Goal: Navigation & Orientation: Find specific page/section

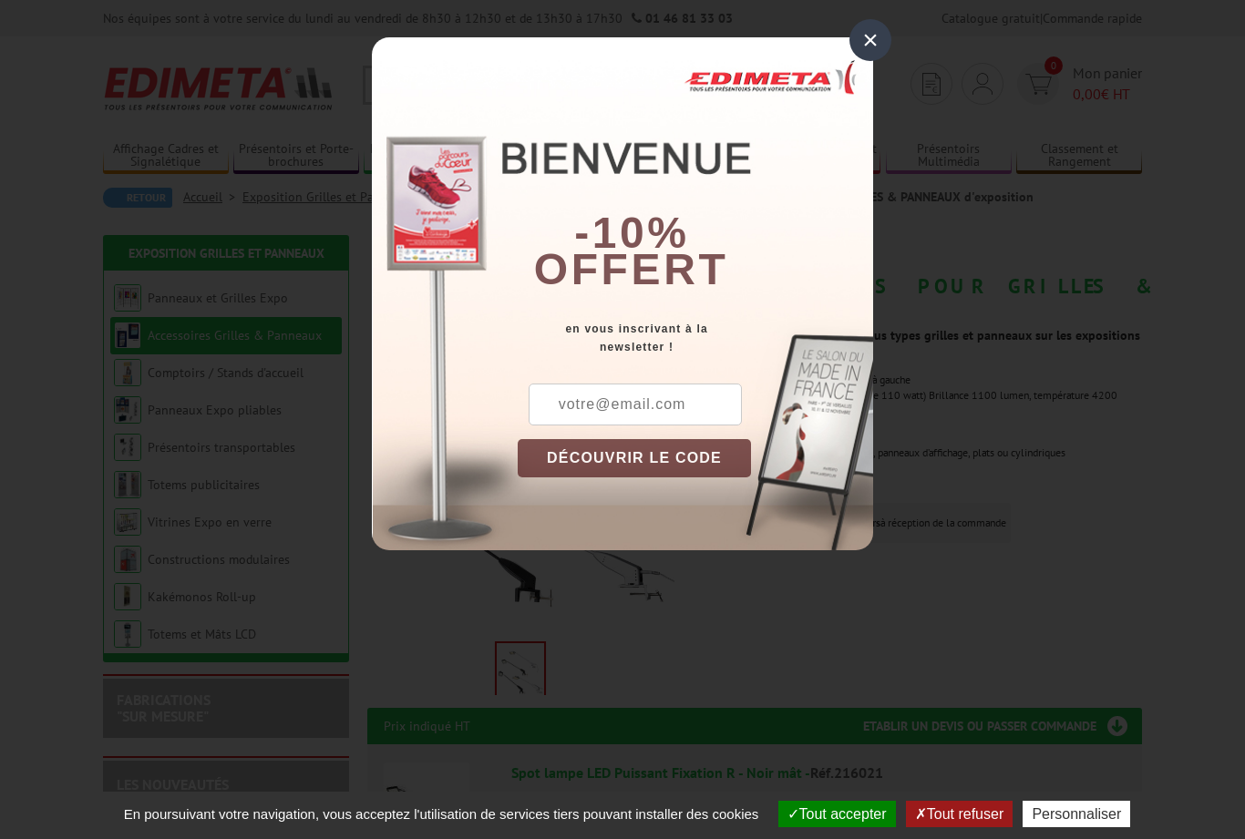
click at [866, 44] on div "×" at bounding box center [870, 40] width 42 height 42
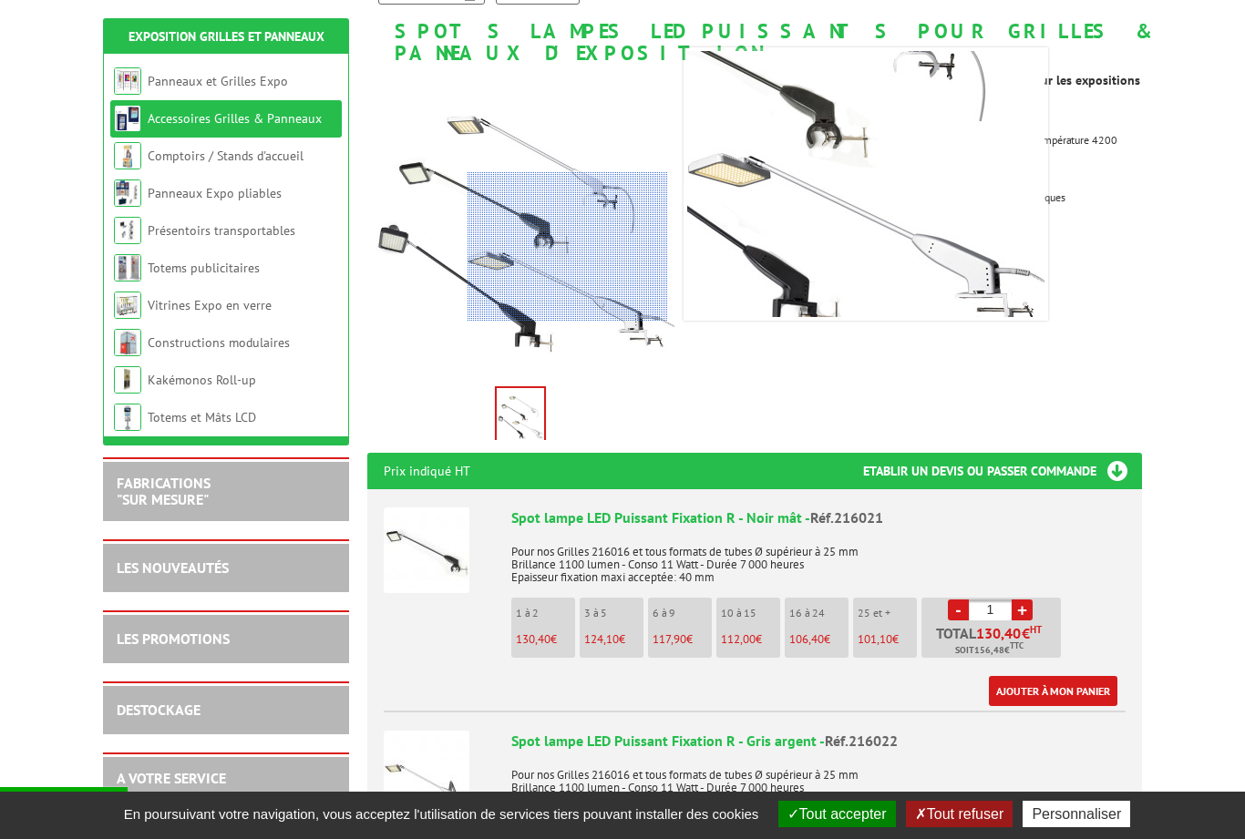
scroll to position [254, 0]
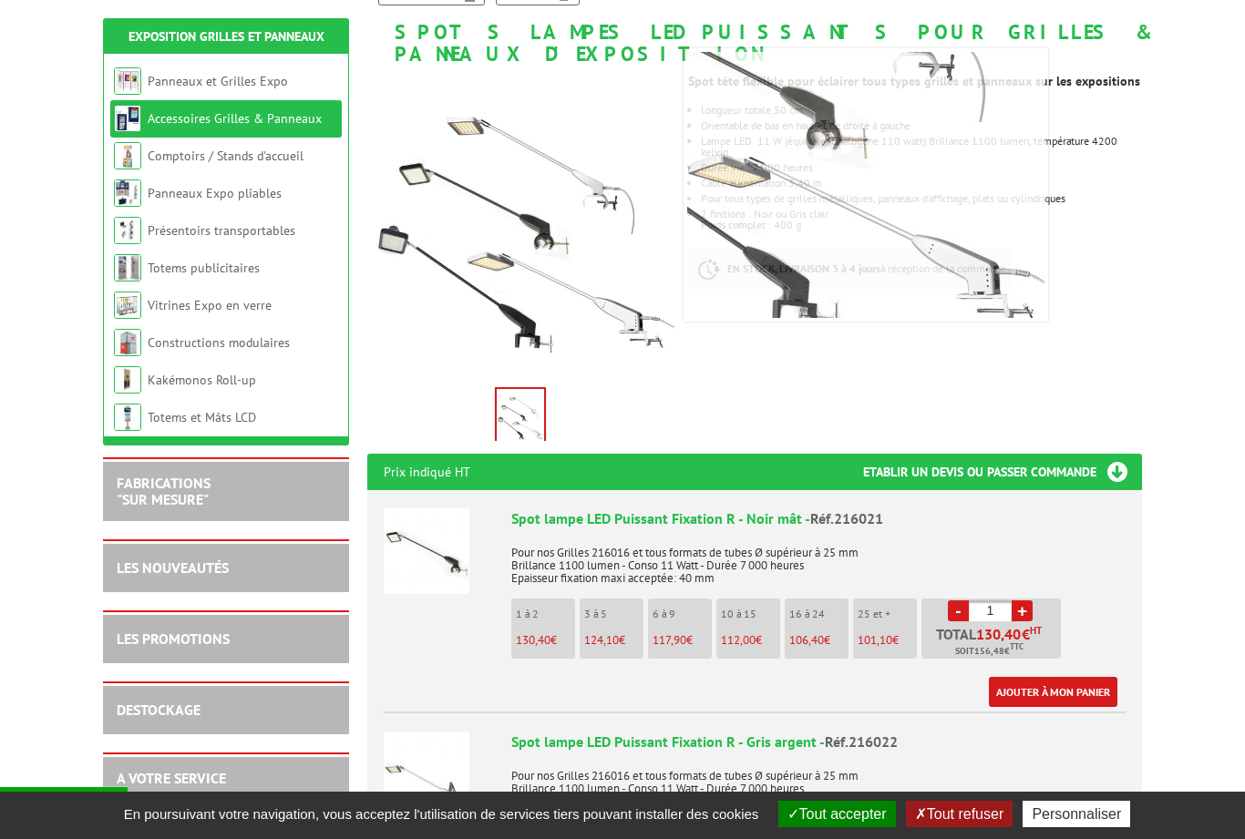
click at [532, 395] on img at bounding box center [520, 417] width 47 height 57
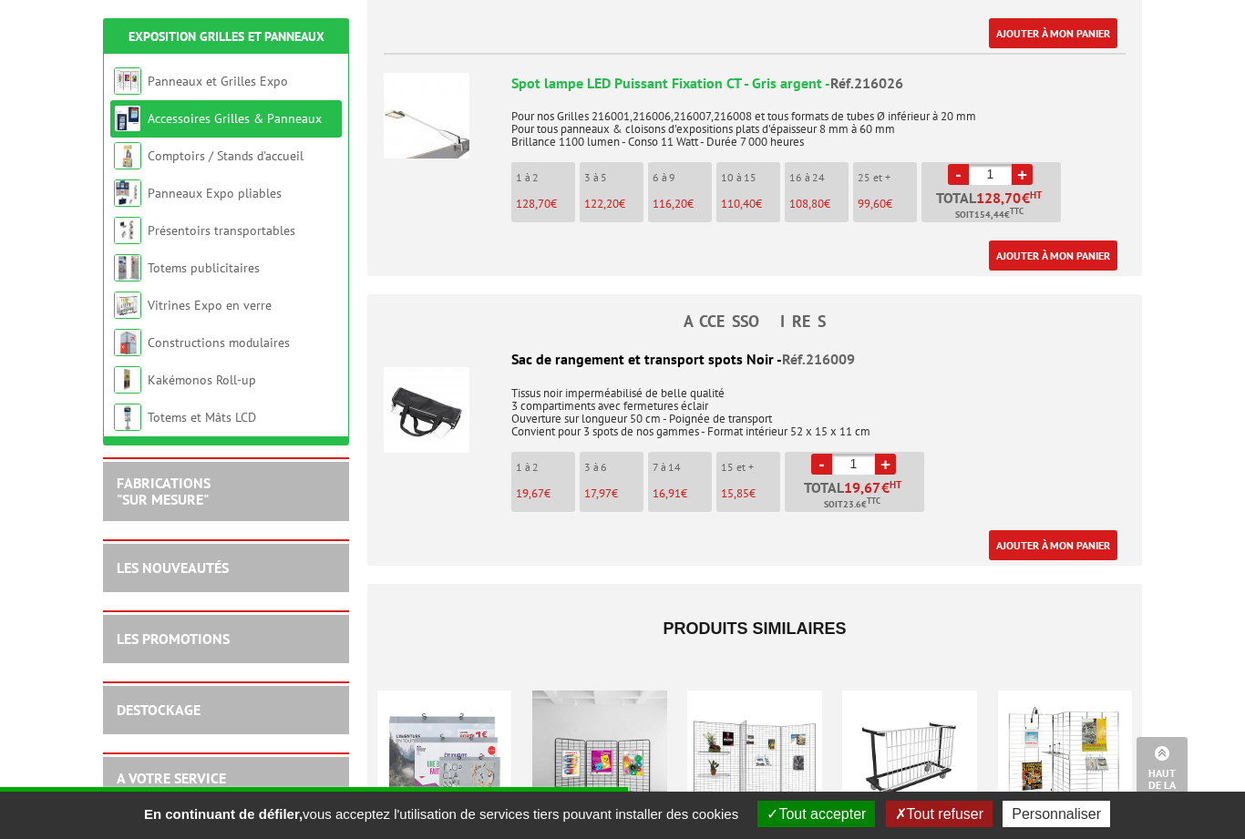
scroll to position [1256, 0]
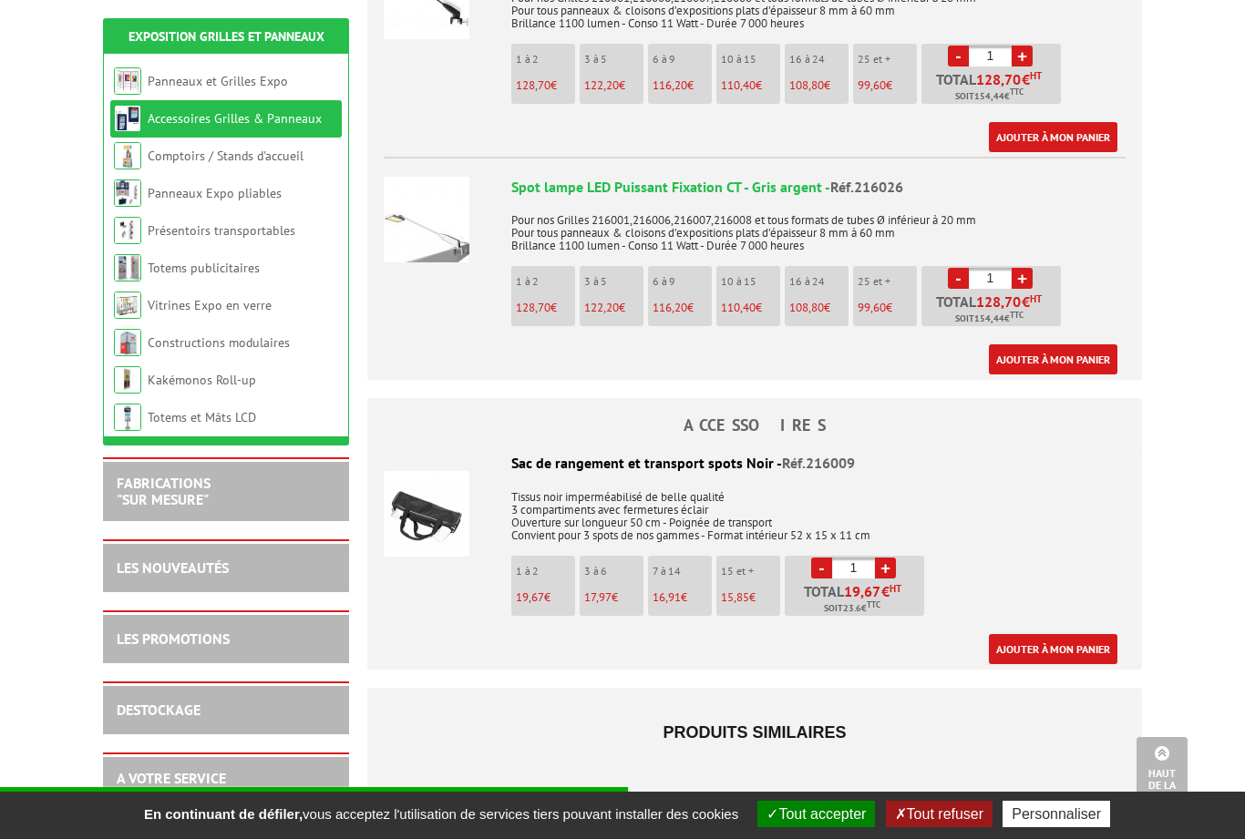
click at [151, 302] on link "Vitrines Expo en verre" at bounding box center [210, 305] width 124 height 16
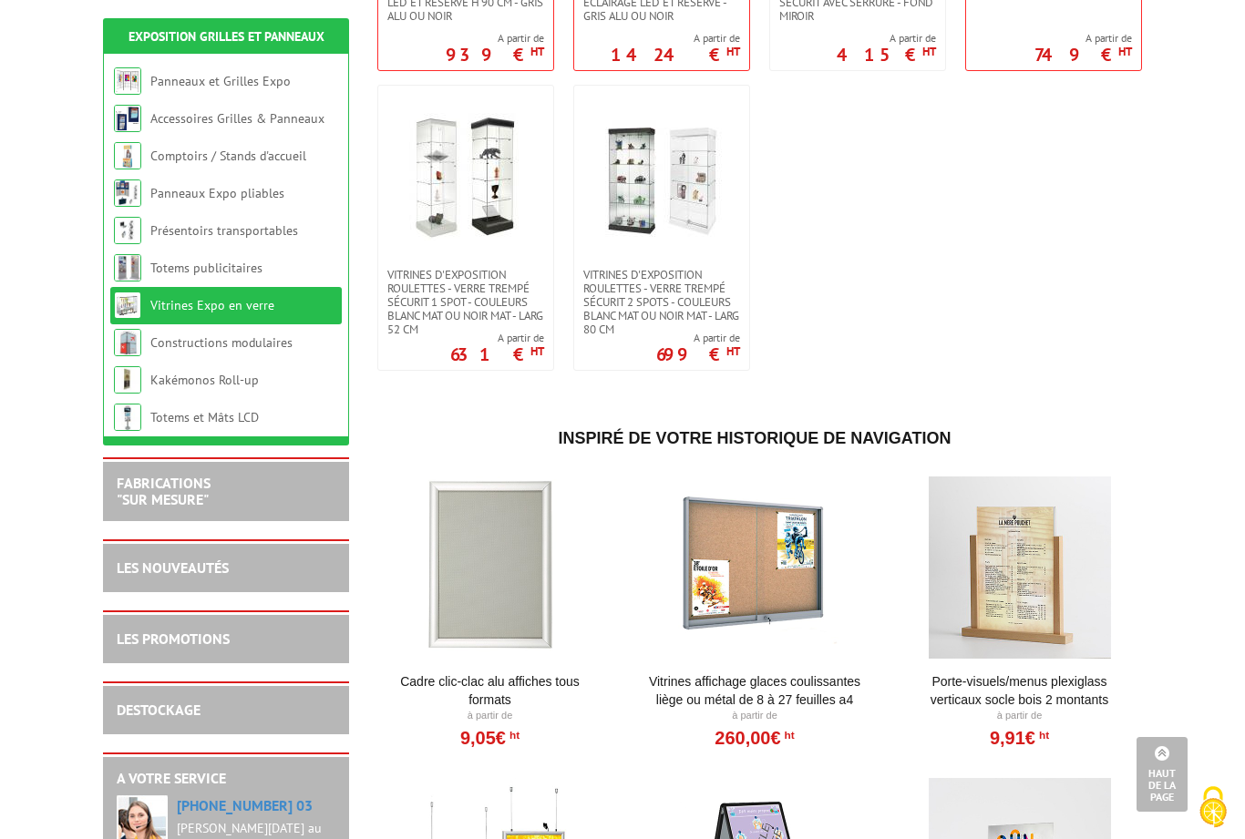
scroll to position [1200, 0]
click at [221, 231] on link "Présentoirs transportables" at bounding box center [224, 230] width 148 height 16
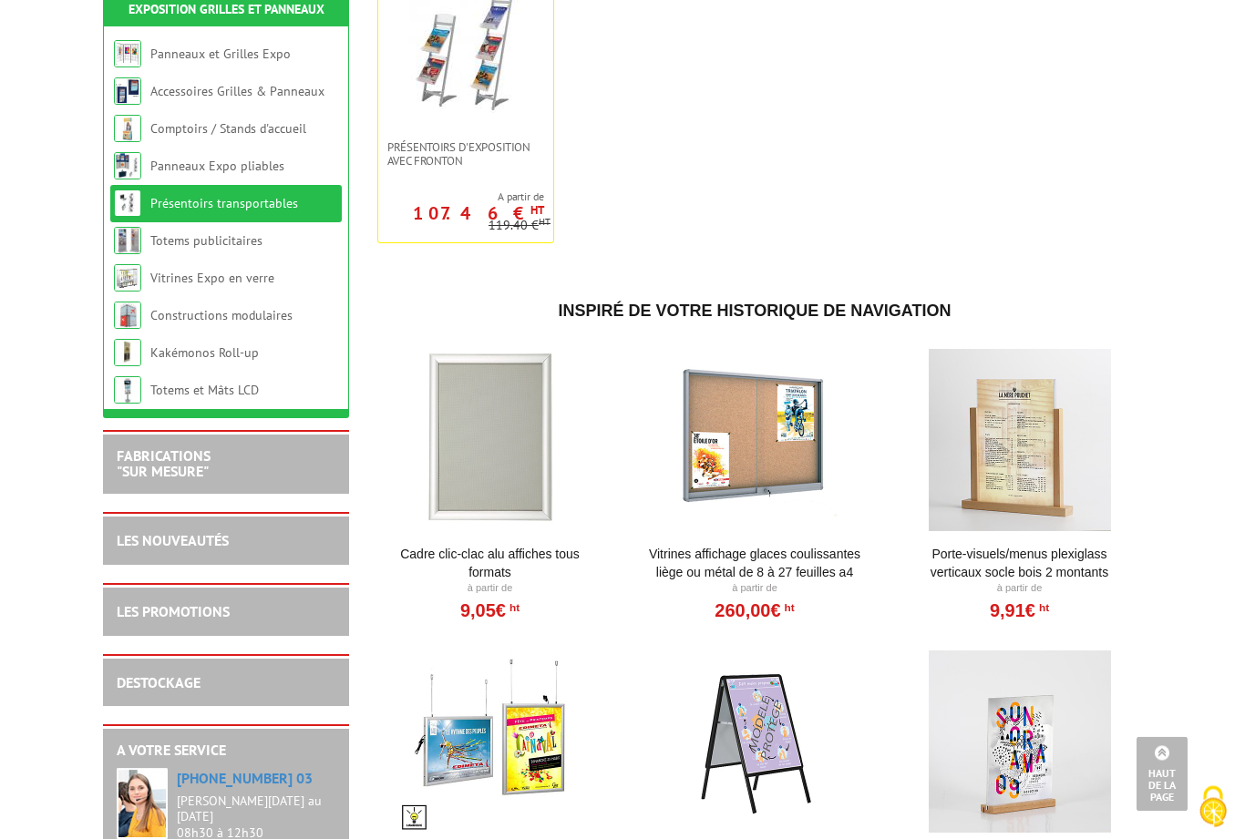
scroll to position [819, 0]
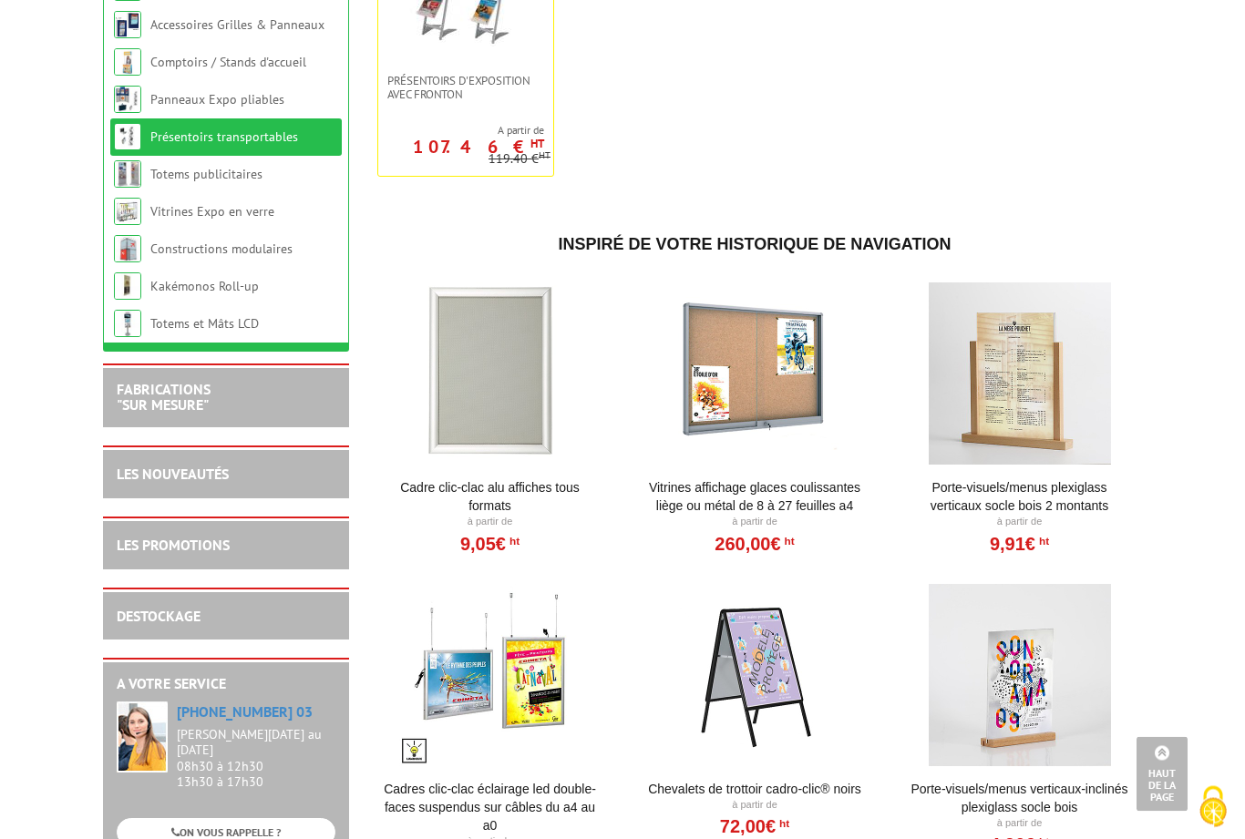
click at [1029, 370] on div at bounding box center [1019, 374] width 225 height 182
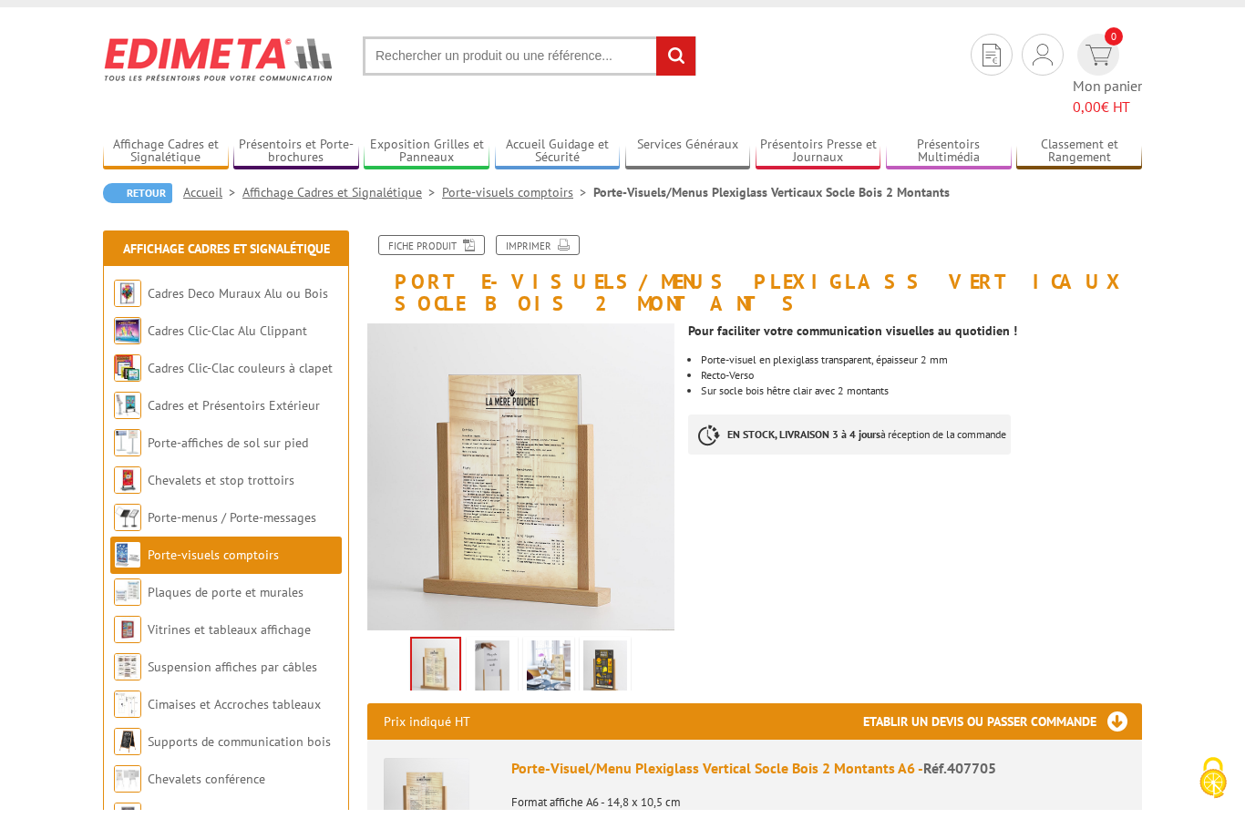
scroll to position [29, 0]
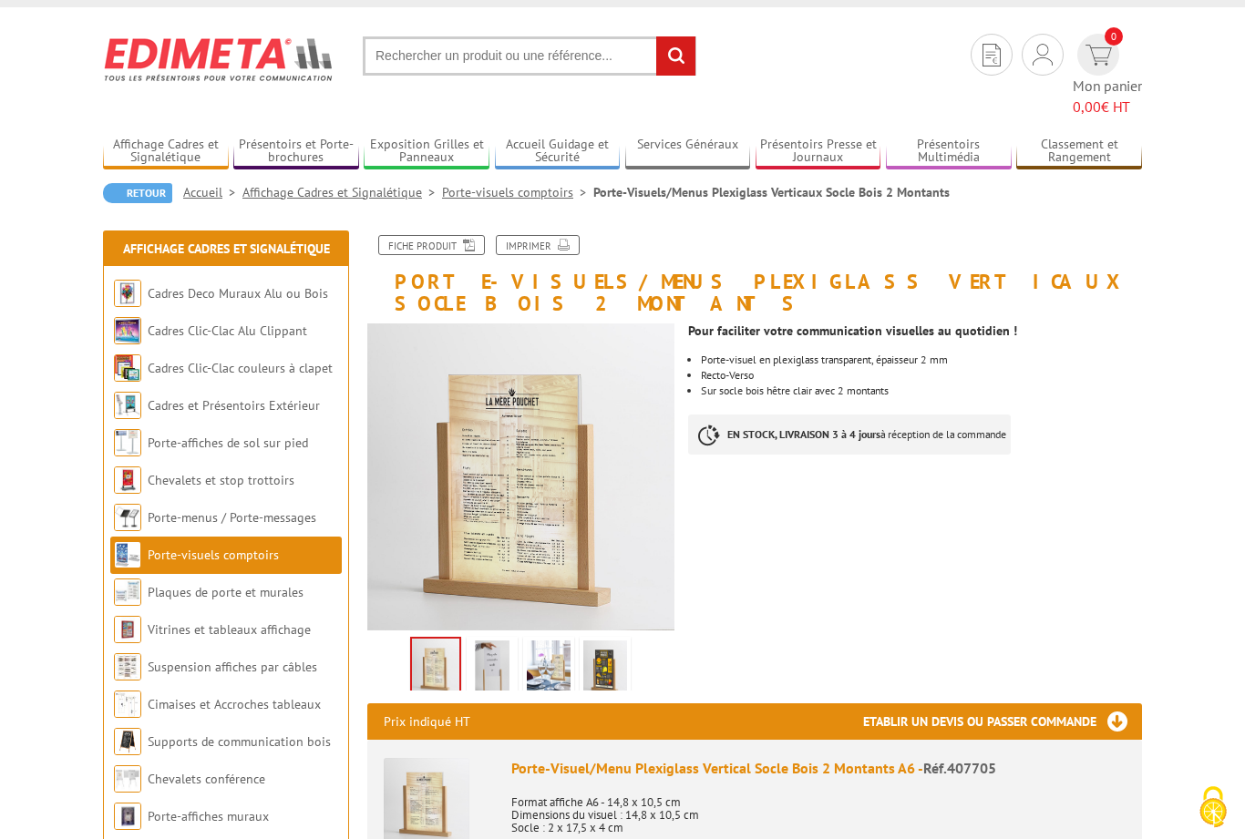
click at [501, 641] on img at bounding box center [492, 669] width 44 height 57
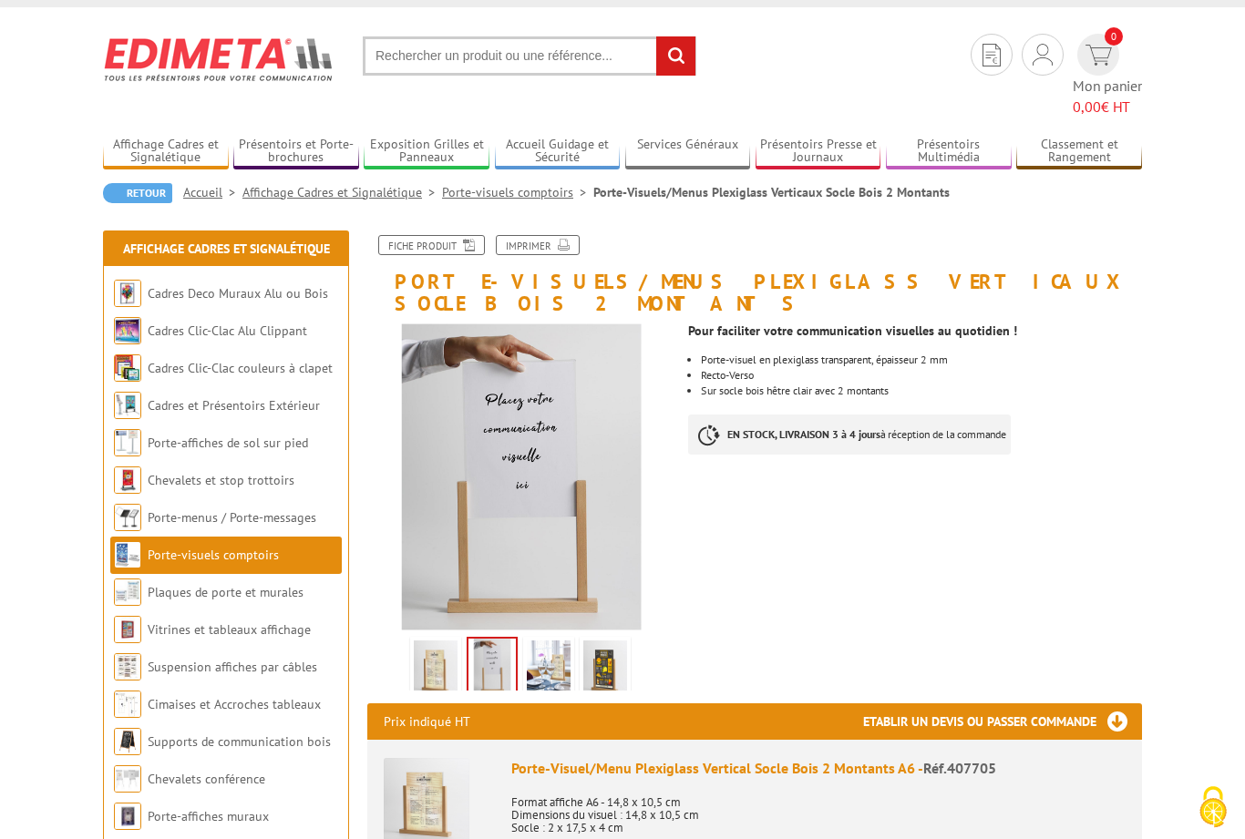
click at [558, 641] on img at bounding box center [549, 669] width 44 height 57
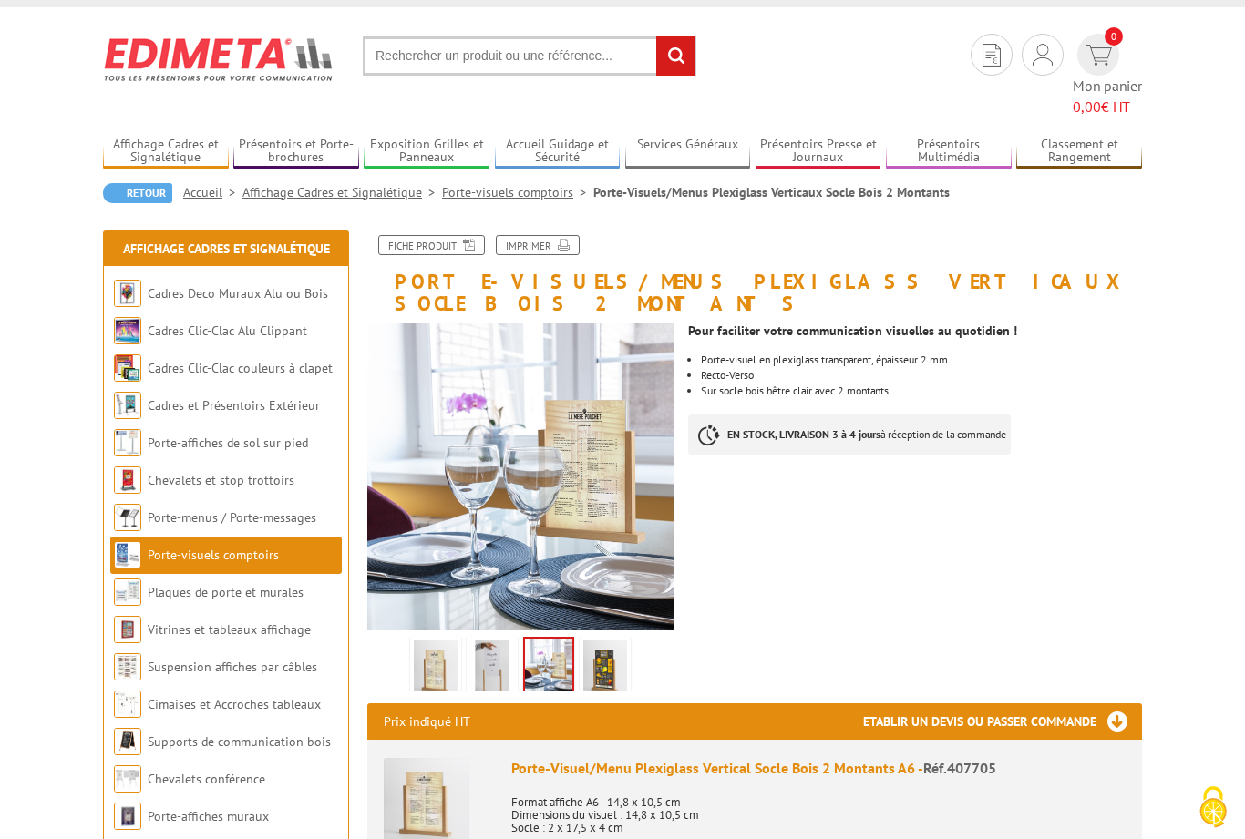
click at [604, 641] on img at bounding box center [605, 669] width 44 height 57
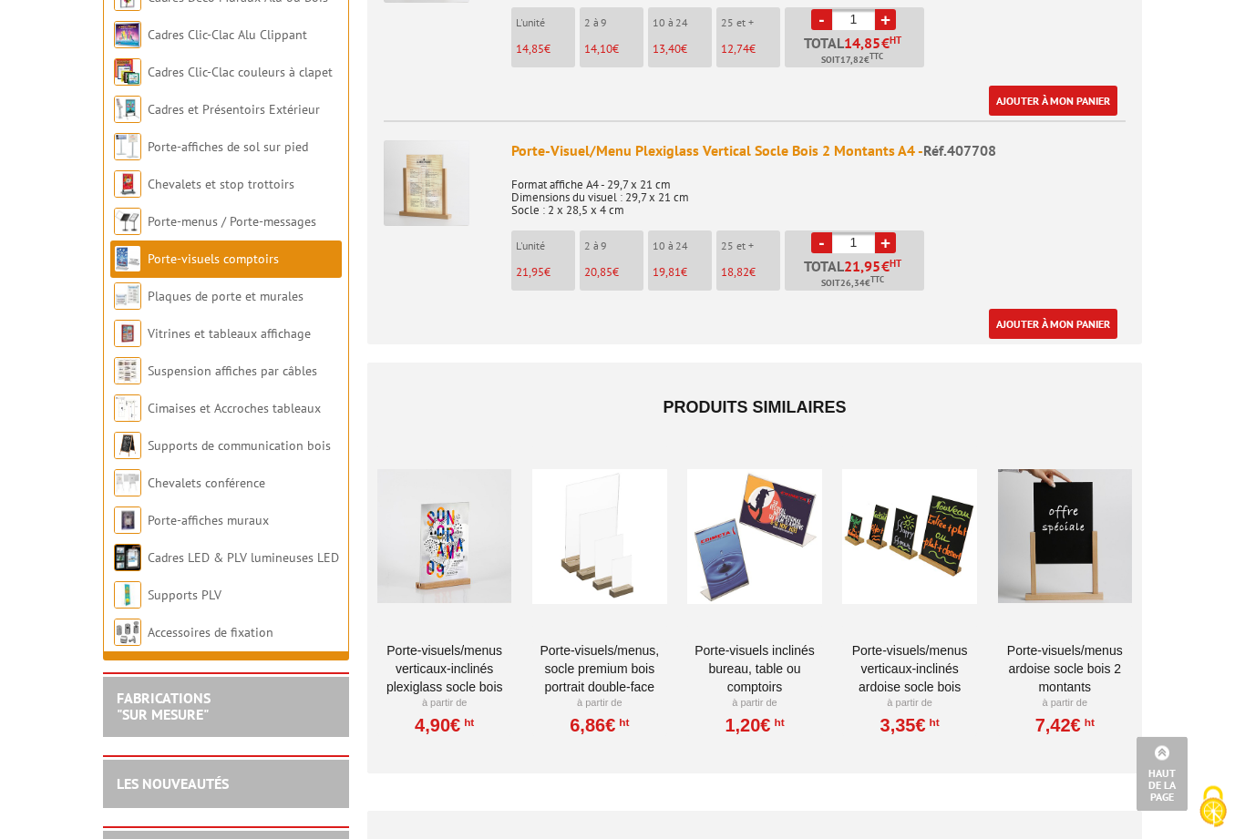
scroll to position [1320, 0]
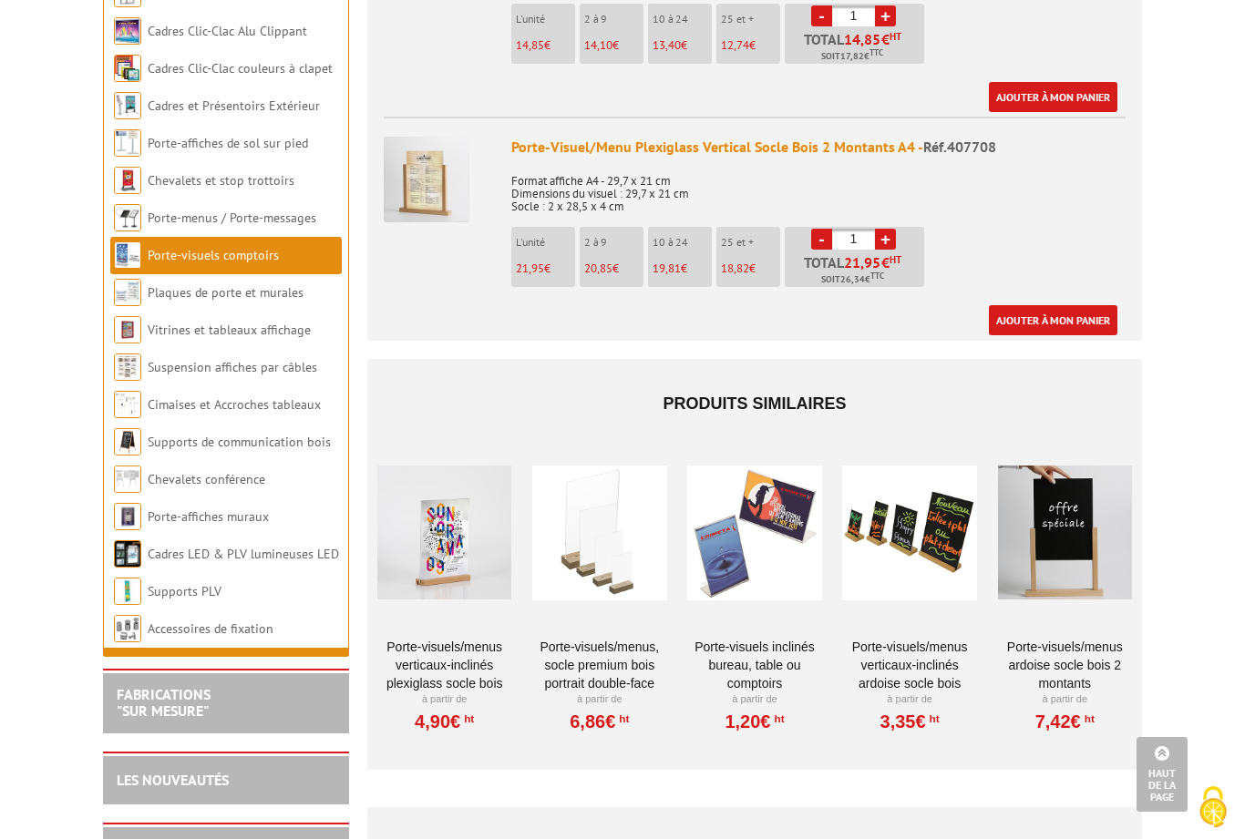
click at [260, 546] on link "Cadres LED & PLV lumineuses LED" at bounding box center [243, 554] width 191 height 16
